Goal: Use online tool/utility: Utilize a website feature to perform a specific function

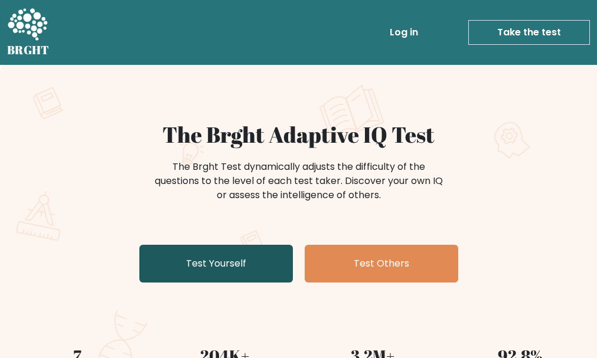
click at [238, 267] on link "Test Yourself" at bounding box center [215, 264] width 153 height 38
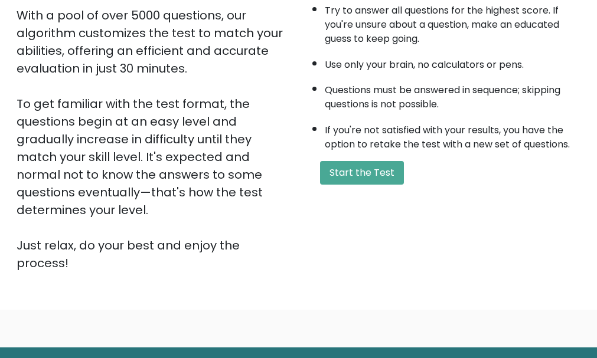
scroll to position [253, 0]
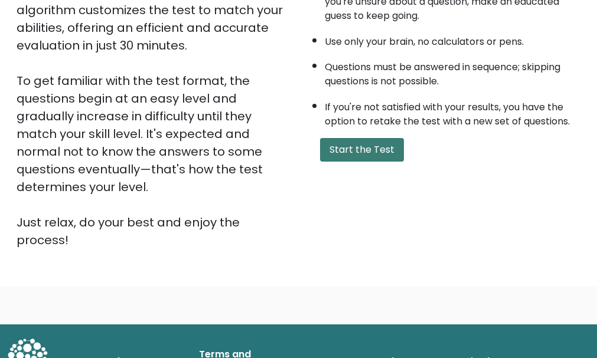
click at [355, 157] on button "Start the Test" at bounding box center [362, 150] width 84 height 24
